Goal: Find specific page/section: Find specific page/section

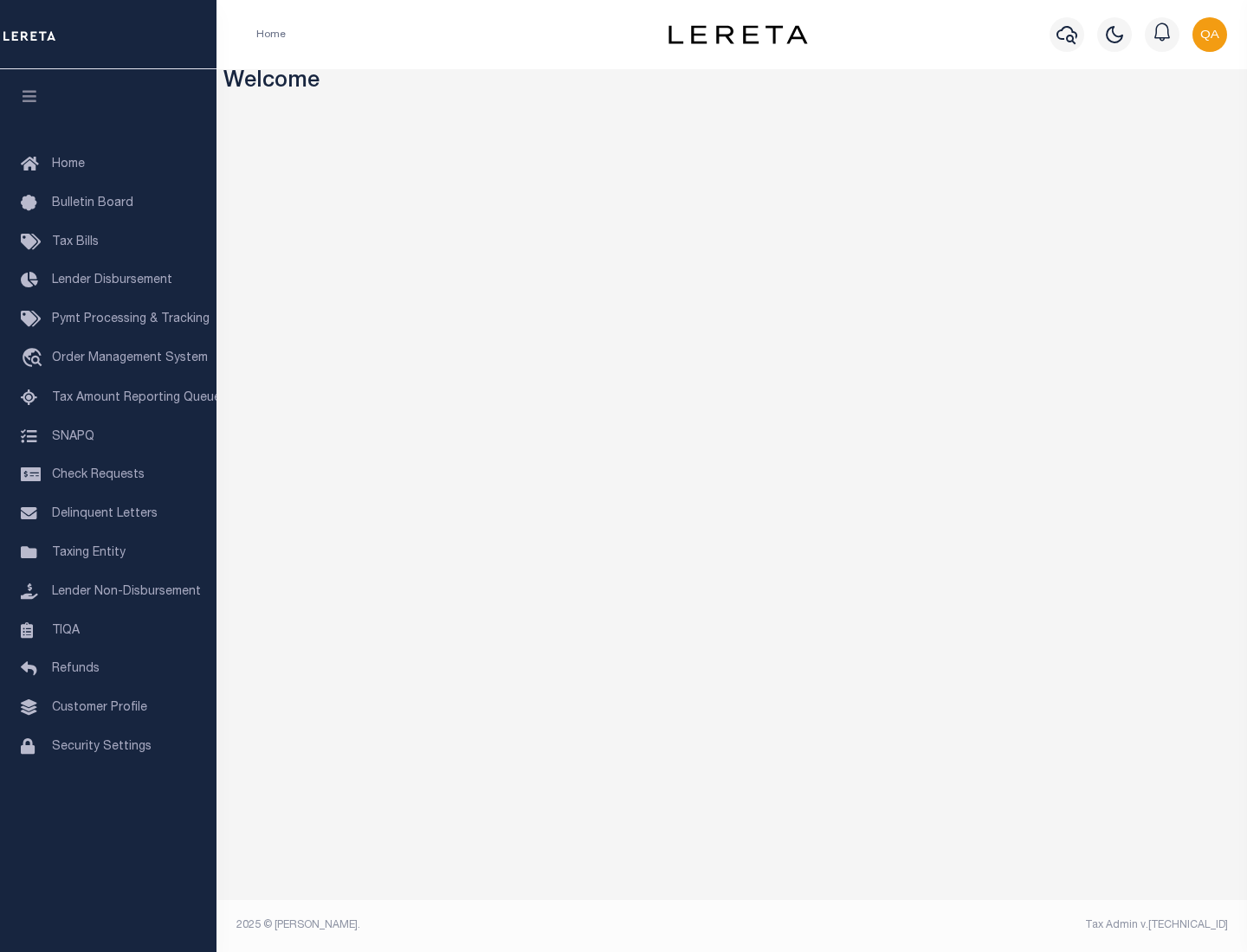
click at [109, 630] on link "TIQA" at bounding box center [108, 631] width 216 height 39
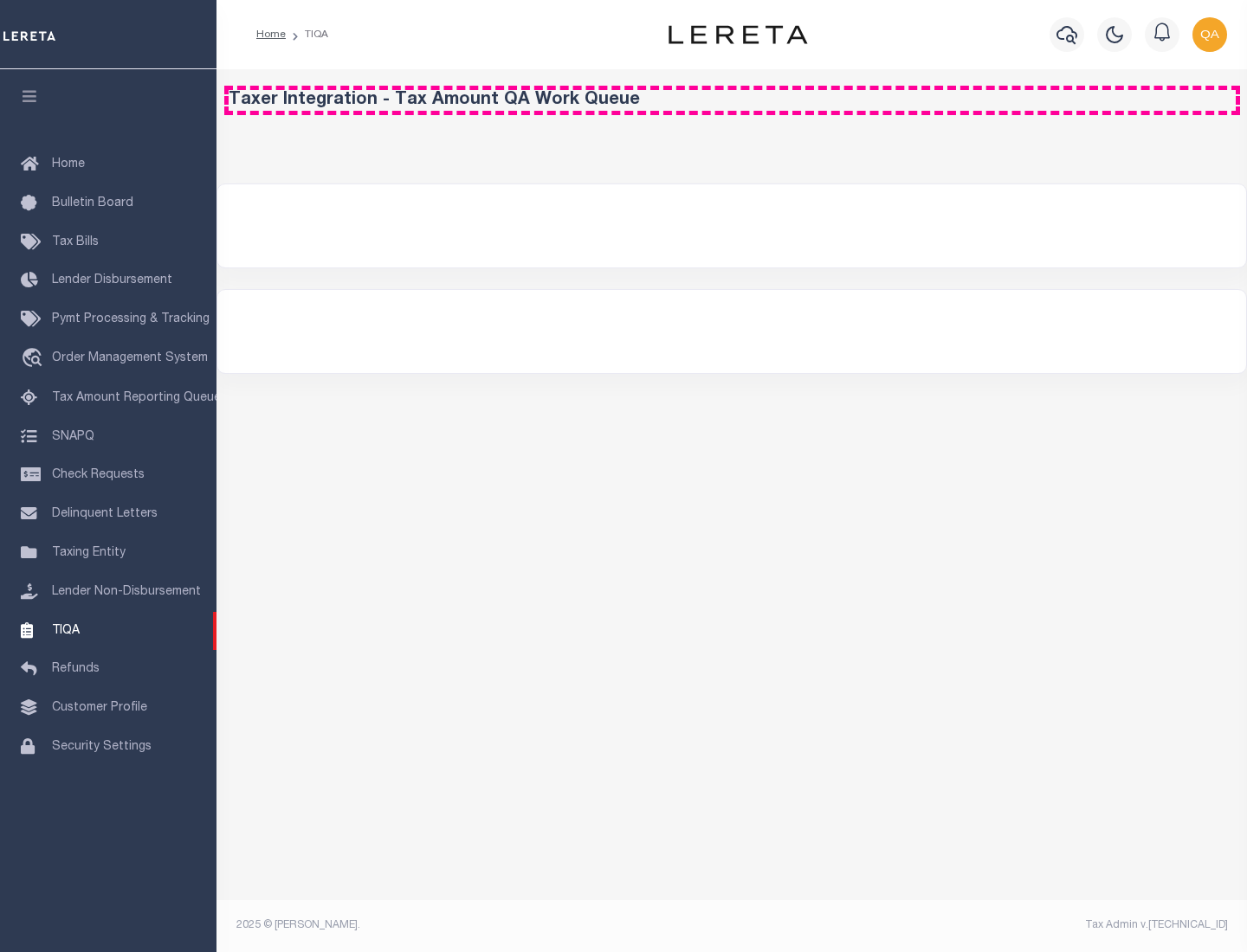
select select "200"
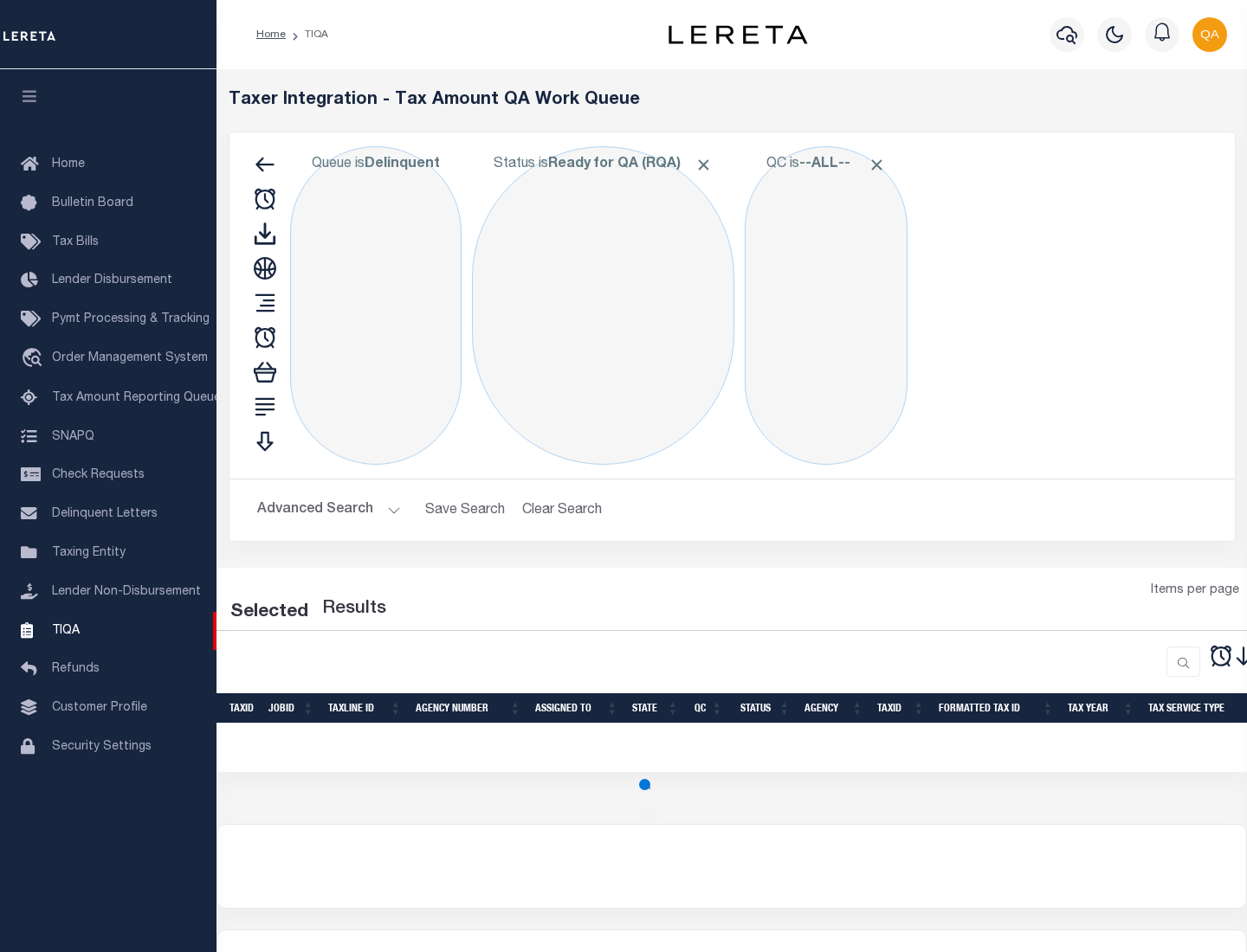
select select "200"
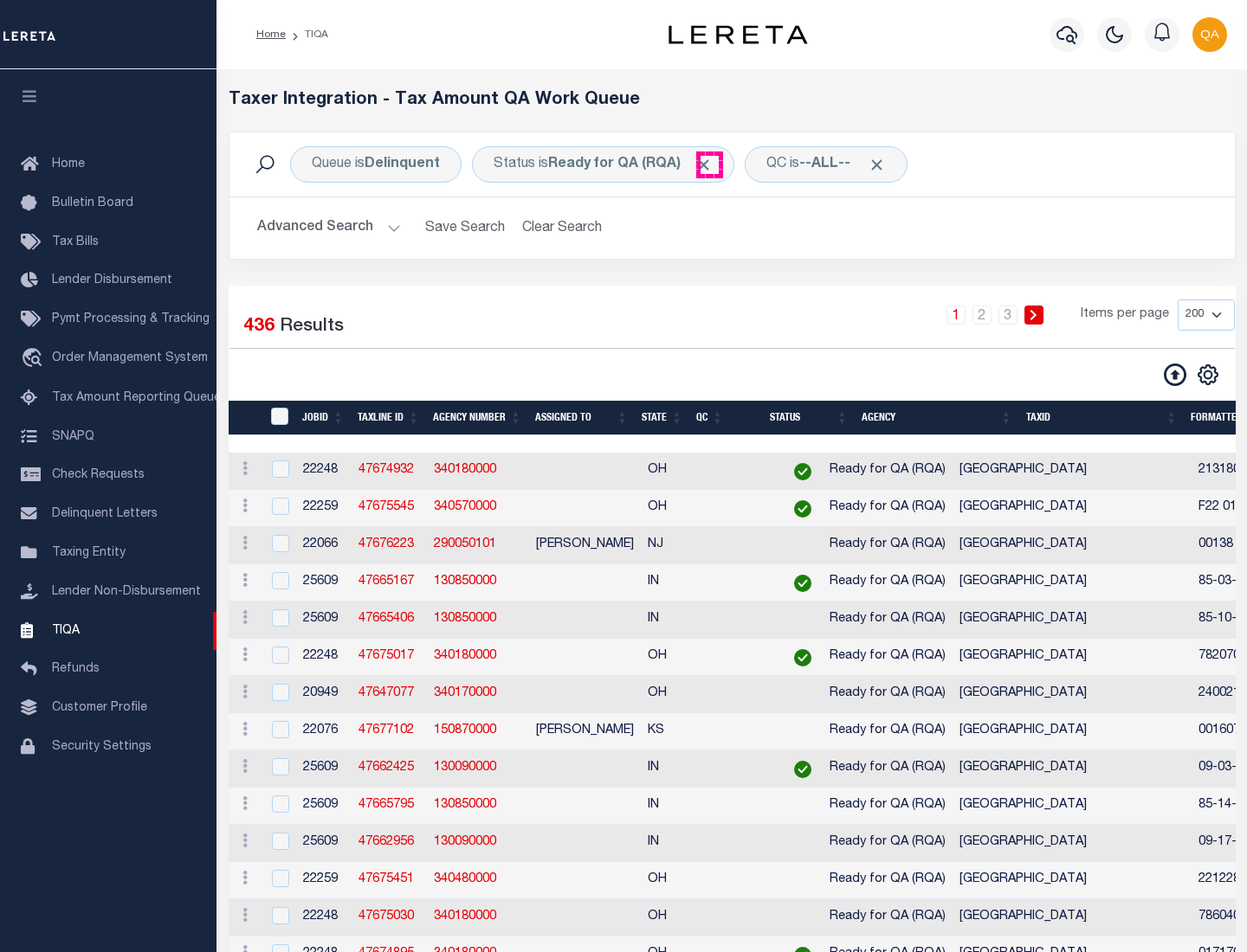
click at [709, 164] on span "Click to Remove" at bounding box center [703, 164] width 18 height 18
